Goal: Transaction & Acquisition: Purchase product/service

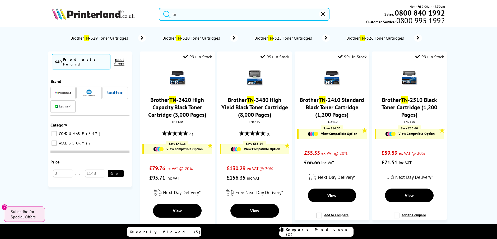
click at [111, 14] on img at bounding box center [93, 14] width 83 height 12
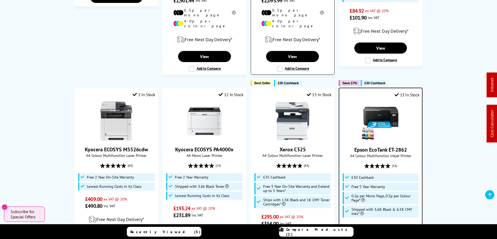
scroll to position [395, 0]
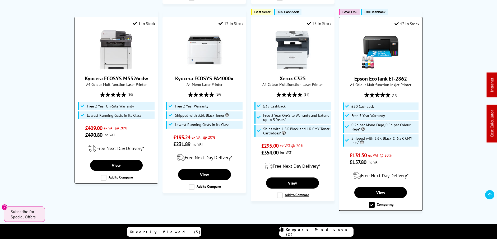
click at [113, 43] on img at bounding box center [117, 50] width 40 height 40
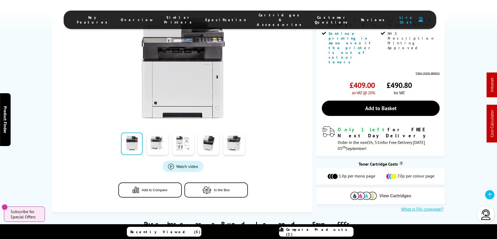
scroll to position [131, 0]
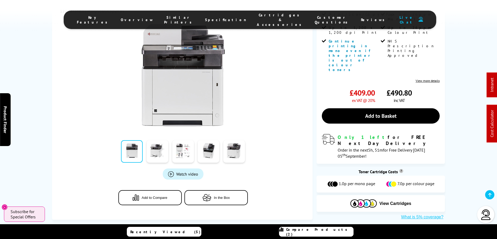
click at [138, 140] on link at bounding box center [132, 151] width 22 height 22
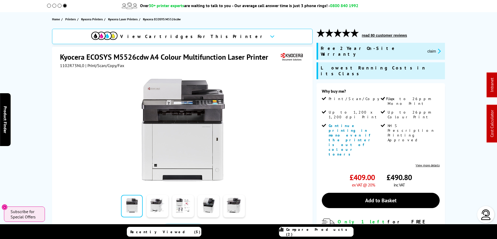
scroll to position [116, 0]
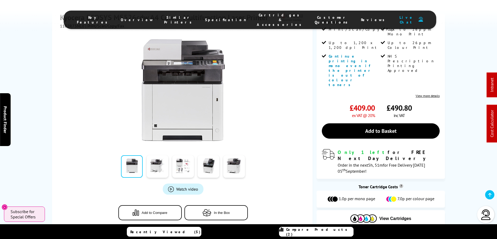
click at [147, 153] on div "Watch video Add to Compare In the Box" at bounding box center [183, 130] width 246 height 203
click at [155, 155] on link at bounding box center [158, 166] width 22 height 22
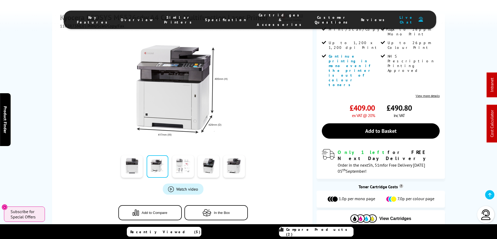
click at [186, 155] on link at bounding box center [183, 166] width 22 height 22
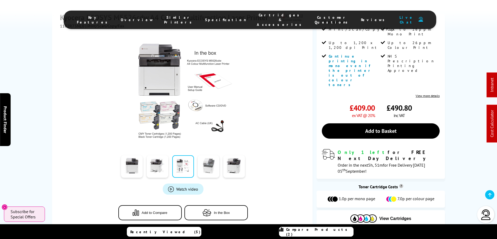
click at [204, 155] on link at bounding box center [209, 166] width 22 height 22
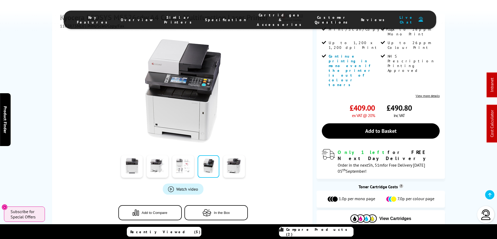
click at [185, 155] on link at bounding box center [183, 166] width 22 height 22
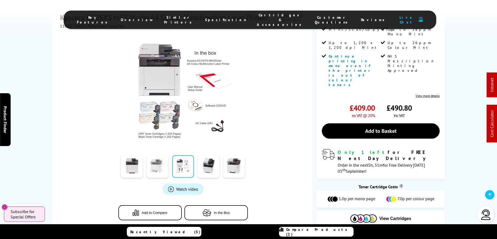
click at [158, 155] on link at bounding box center [158, 166] width 22 height 22
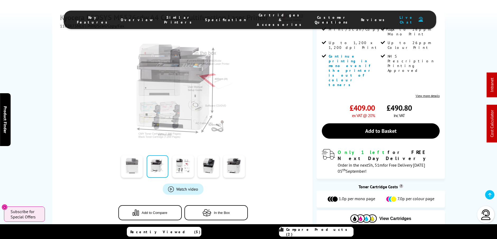
click at [131, 155] on link at bounding box center [132, 166] width 22 height 22
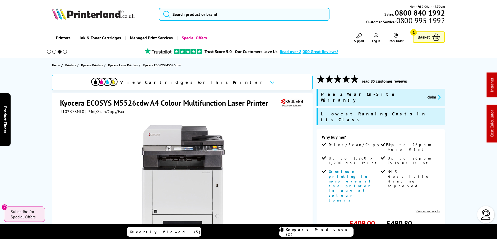
scroll to position [0, 0]
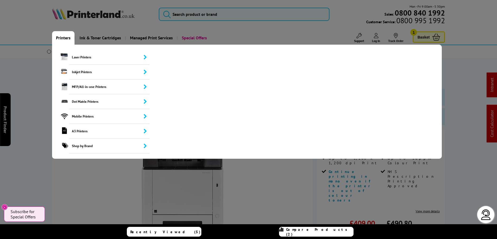
click at [65, 41] on link "Printers" at bounding box center [63, 37] width 22 height 13
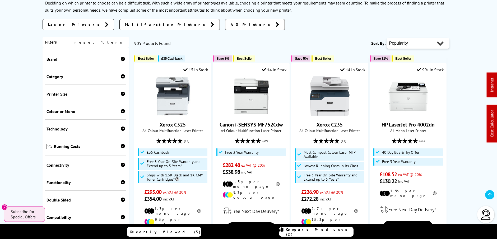
scroll to position [88, 0]
click at [125, 58] on div "Brand" at bounding box center [85, 58] width 81 height 17
click at [121, 58] on icon at bounding box center [123, 59] width 4 height 4
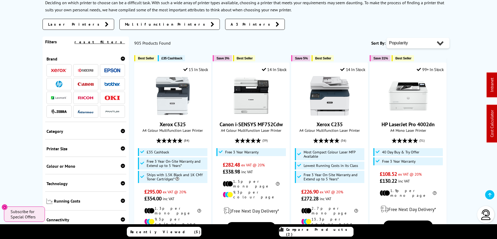
click at [121, 132] on icon at bounding box center [123, 131] width 4 height 4
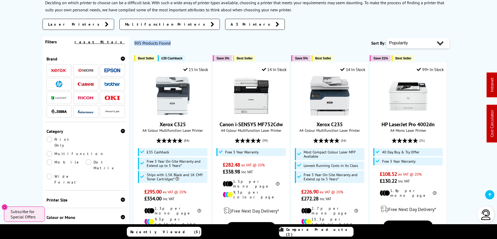
drag, startPoint x: 173, startPoint y: 45, endPoint x: 135, endPoint y: 43, distance: 38.9
click at [135, 43] on div "905 Products Found Sort By: Popularity Rating Price - Low to High Price - High …" at bounding box center [291, 42] width 315 height 13
click at [215, 39] on div "905 Products Found Sort By: Popularity Rating Price - Low to High Price - High …" at bounding box center [291, 42] width 315 height 13
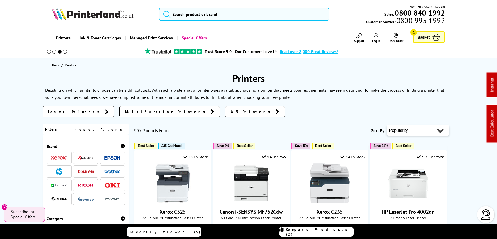
scroll to position [0, 0]
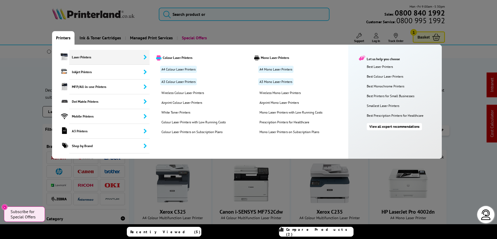
click at [84, 57] on span "Laser Printers" at bounding box center [109, 57] width 80 height 15
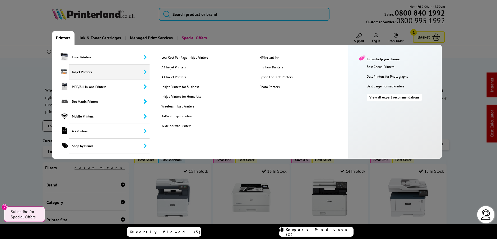
click at [88, 71] on span "Inkjet Printers" at bounding box center [109, 72] width 80 height 15
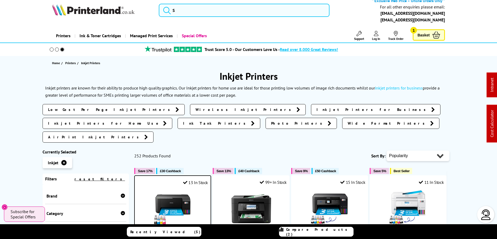
scroll to position [10, 0]
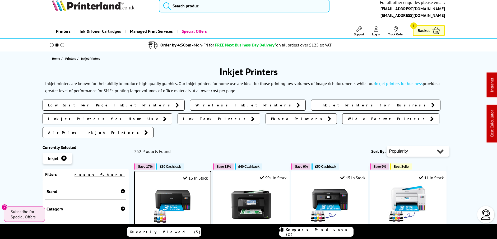
click at [89, 72] on h1 "Inkjet Printers" at bounding box center [249, 72] width 413 height 12
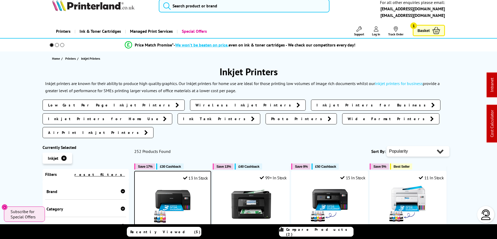
click at [108, 14] on div "**Exclusive Web Price – Online Orders Only** For all other enquiries please ema…" at bounding box center [248, 7] width 423 height 27
click at [107, 9] on img at bounding box center [93, 5] width 83 height 12
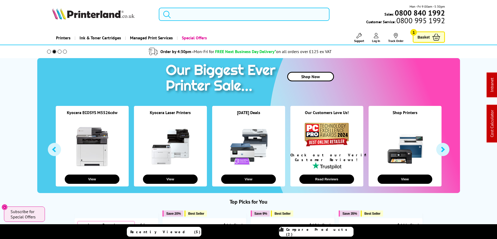
click at [204, 19] on input "search" at bounding box center [244, 14] width 171 height 13
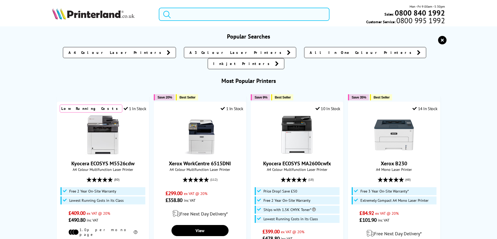
paste input "006R04400PL"
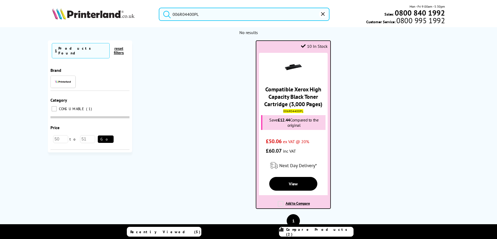
type input "006R04400PL"
click at [299, 100] on link "Compatible Xerox High Capacity Black Toner Cartridge (3,000 Pages)" at bounding box center [293, 97] width 58 height 22
